Goal: Information Seeking & Learning: Learn about a topic

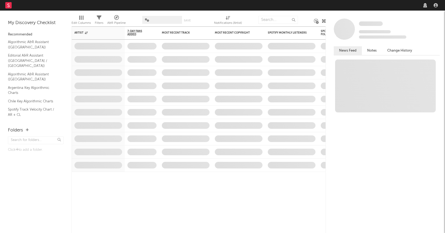
select select "recorded_music"
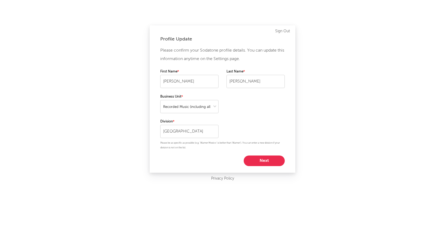
click at [267, 161] on button "Next" at bounding box center [264, 161] width 41 height 11
select select "marketing"
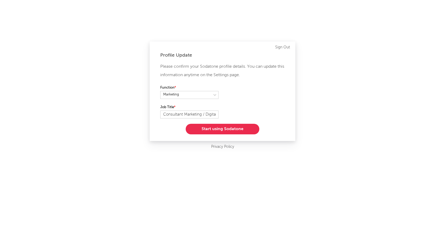
click at [240, 129] on button "Start using Sodatone" at bounding box center [223, 129] width 74 height 11
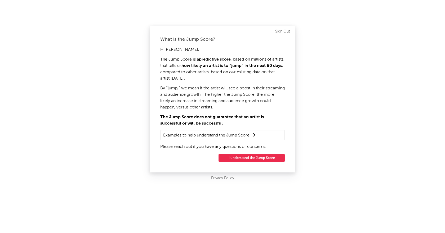
click at [259, 158] on button "I understand the Jump Score" at bounding box center [251, 158] width 66 height 8
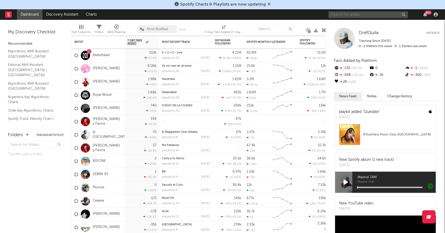
click at [358, 16] on input "text" at bounding box center [367, 14] width 79 height 7
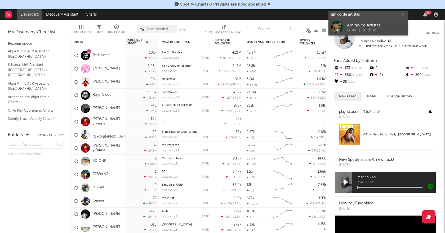
type input "amigo de artistas"
click at [368, 23] on div "Amigo de Artistas" at bounding box center [376, 25] width 58 height 6
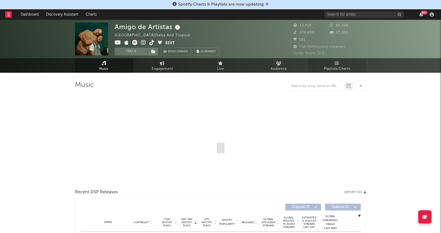
select select "6m"
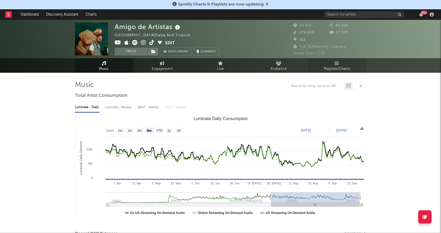
click at [342, 67] on span "Playlists/Charts" at bounding box center [337, 69] width 26 height 6
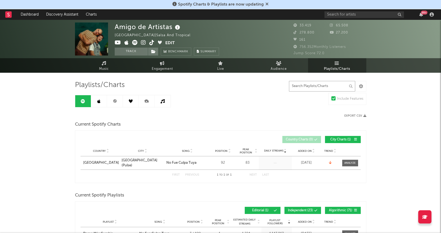
click at [314, 87] on input "text" at bounding box center [322, 86] width 66 height 11
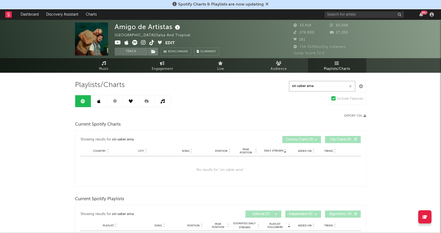
type input "sin saber amar"
